Goal: Task Accomplishment & Management: Use online tool/utility

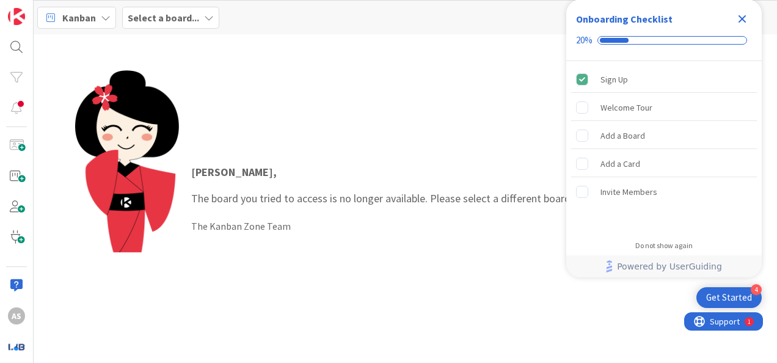
click at [737, 20] on icon "Close Checklist" at bounding box center [742, 19] width 15 height 15
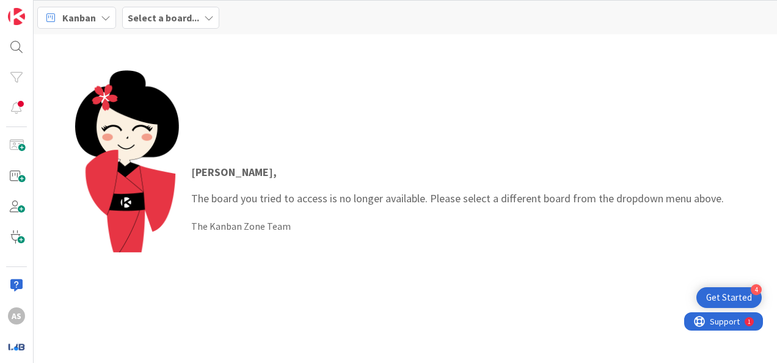
click at [165, 20] on b "Select a board..." at bounding box center [163, 18] width 71 height 12
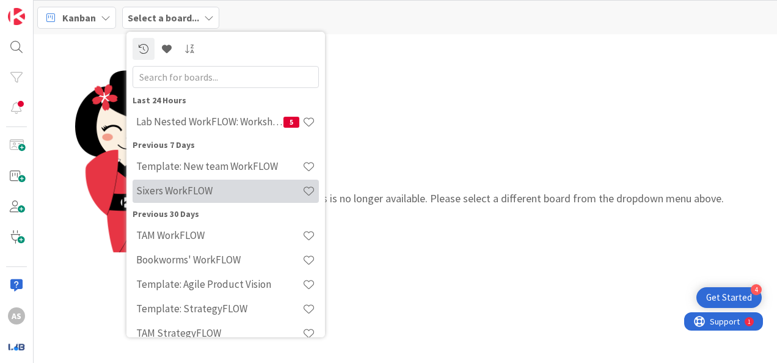
click at [239, 189] on h4 "Sixers WorkFLOW" at bounding box center [219, 190] width 166 height 12
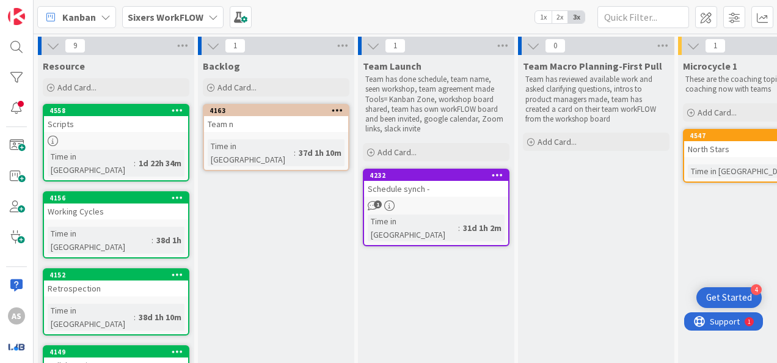
click at [105, 139] on div at bounding box center [116, 141] width 144 height 10
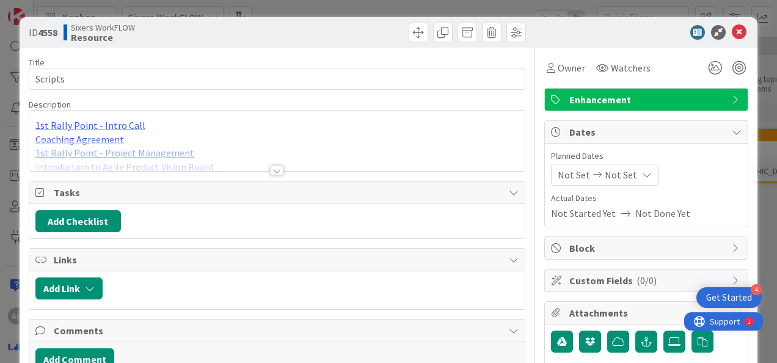
click at [275, 166] on div at bounding box center [276, 171] width 13 height 10
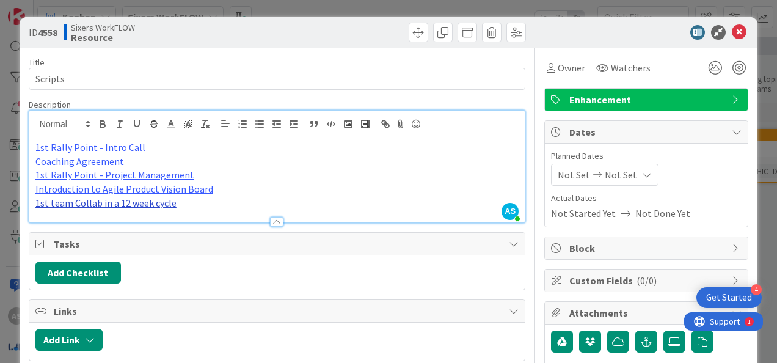
click at [139, 203] on link "1st team Collab in a 12 week cycle" at bounding box center [105, 203] width 141 height 12
click at [101, 229] on link "https://docs.google.com/document/d/1Rl8VCi3JNZuN0XZ063snCKnQlSsUgScfFhSrhuXYESE…" at bounding box center [90, 227] width 84 height 16
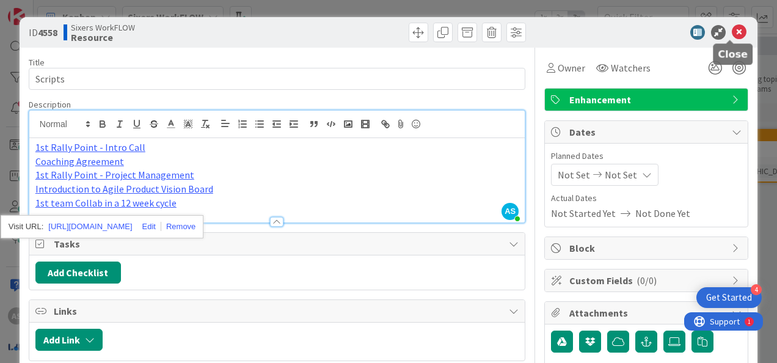
click at [732, 35] on icon at bounding box center [739, 32] width 15 height 15
